Goal: Task Accomplishment & Management: Manage account settings

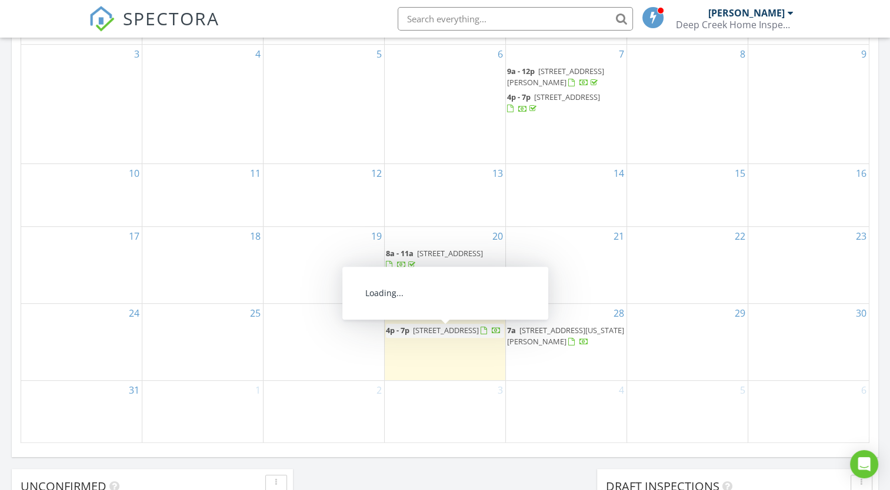
scroll to position [1088, 908]
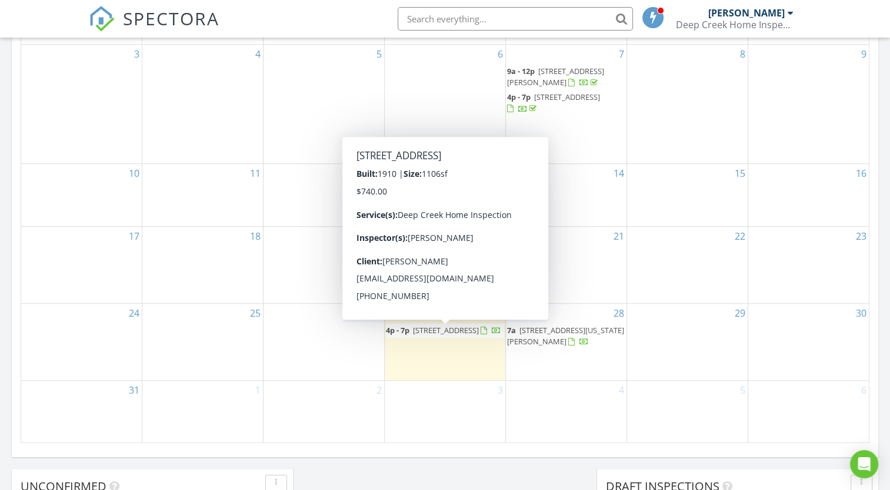
click at [492, 337] on div at bounding box center [496, 332] width 9 height 9
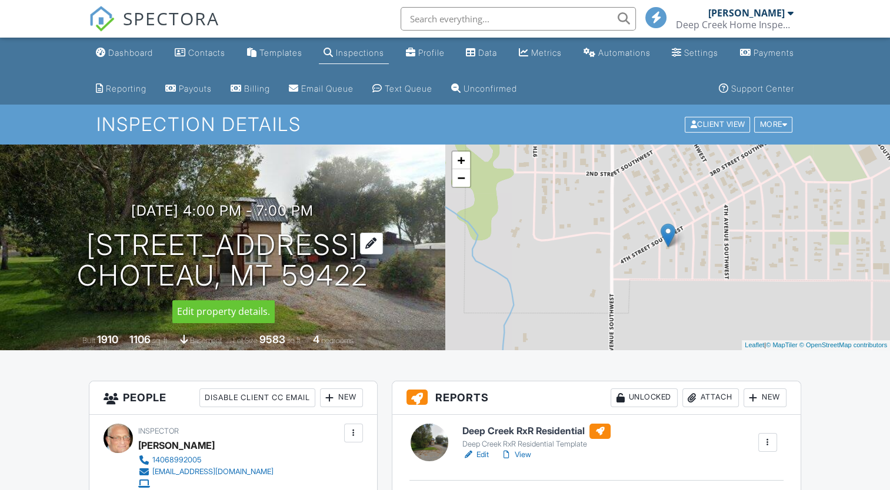
scroll to position [235, 0]
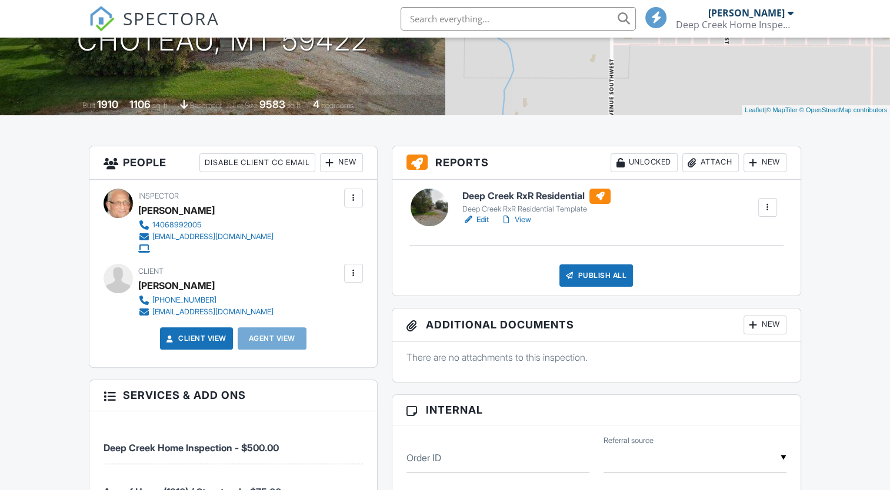
click at [477, 220] on link "Edit" at bounding box center [475, 220] width 26 height 12
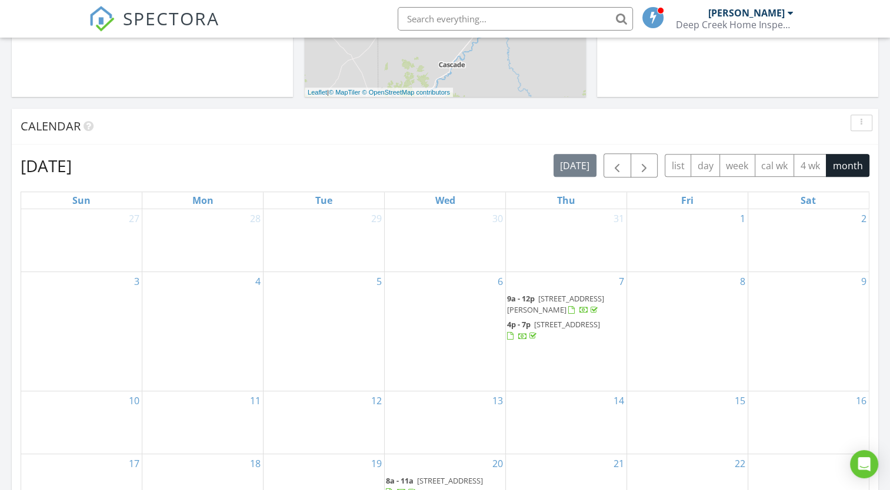
scroll to position [627, 0]
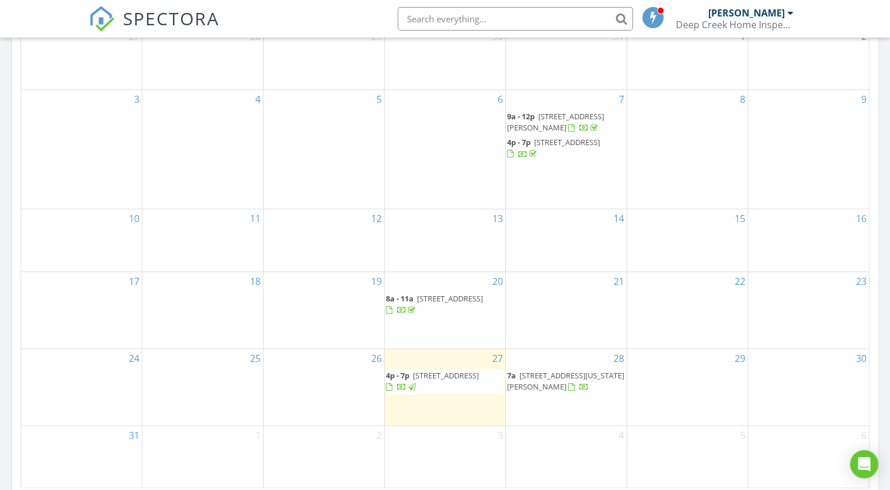
click at [406, 385] on div at bounding box center [401, 388] width 9 height 9
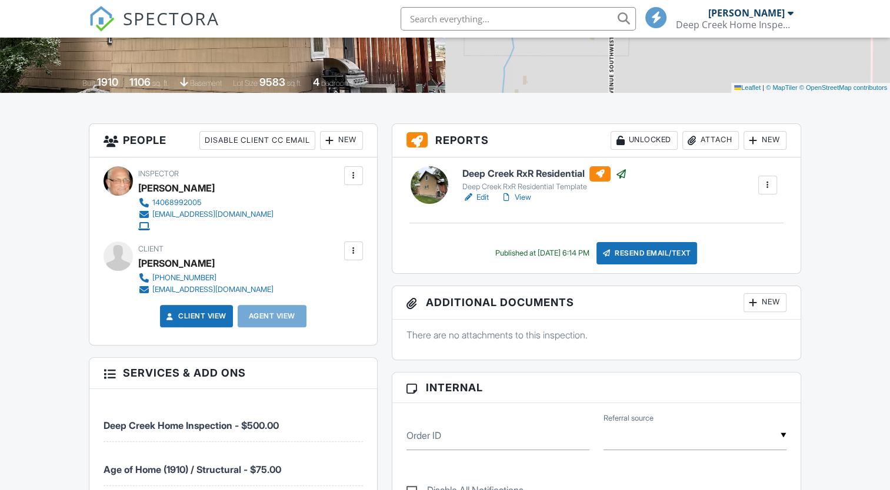
scroll to position [235, 0]
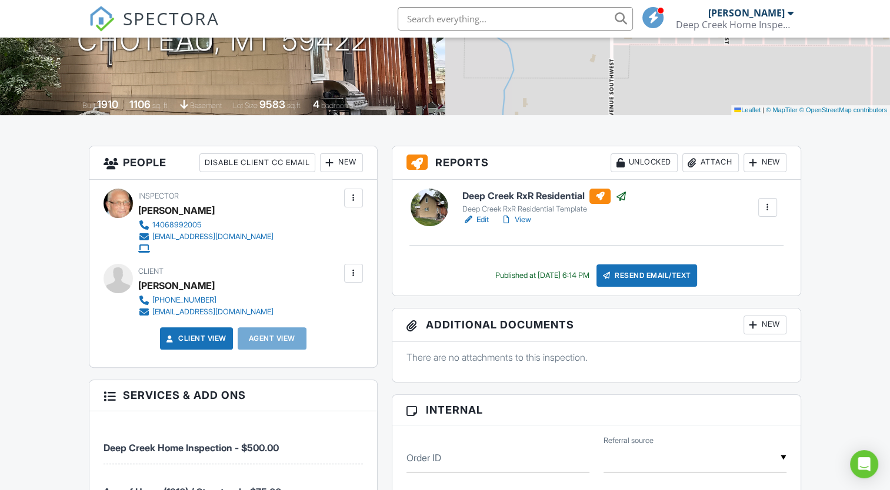
click at [520, 220] on link "View" at bounding box center [515, 220] width 31 height 12
